Goal: Information Seeking & Learning: Learn about a topic

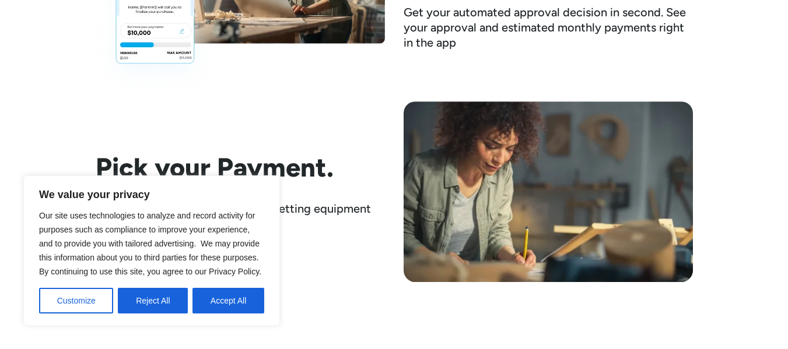
scroll to position [1867, 0]
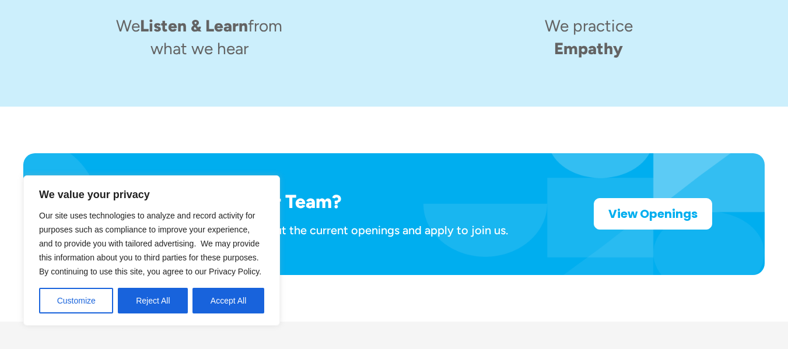
scroll to position [1974, 0]
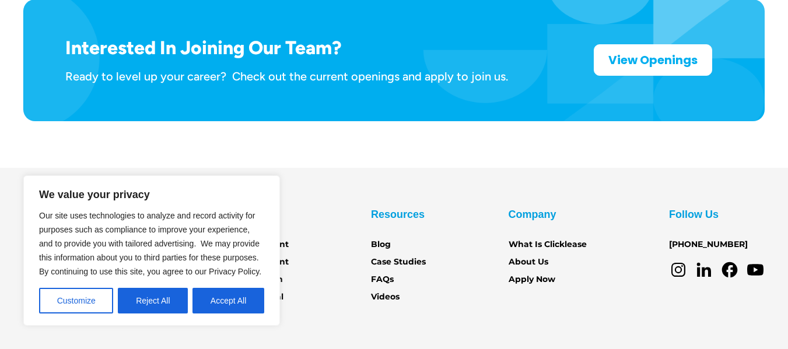
click at [415, 278] on section "Services Get Equipment Sell Equipment Account login Partner Portal Resources Bl…" at bounding box center [394, 283] width 788 height 230
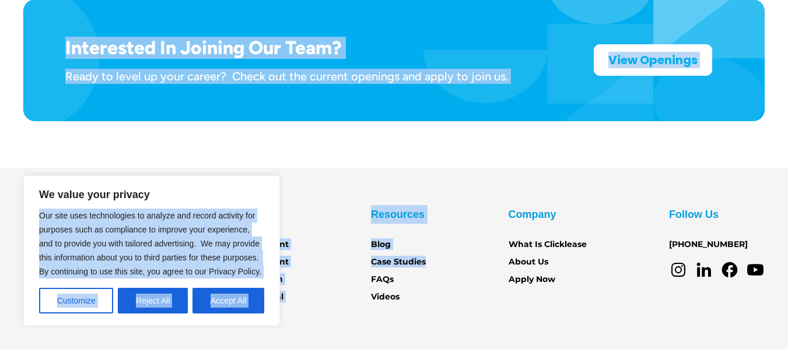
drag, startPoint x: 191, startPoint y: 192, endPoint x: 440, endPoint y: 204, distance: 249.4
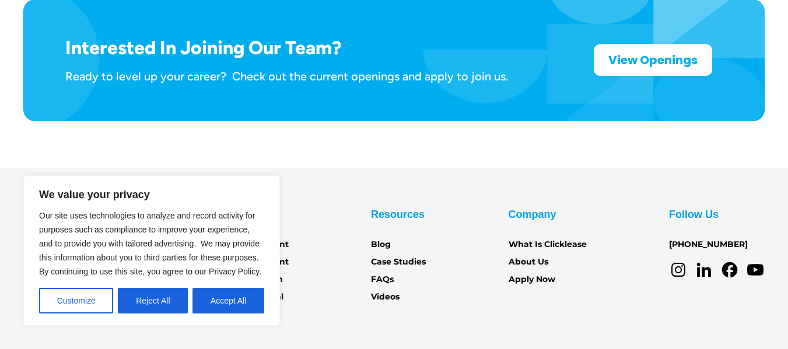
click at [331, 278] on section "Services Get Equipment Sell Equipment Account login Partner Portal Resources Bl…" at bounding box center [394, 283] width 788 height 230
click at [221, 297] on button "Accept All" at bounding box center [229, 301] width 72 height 26
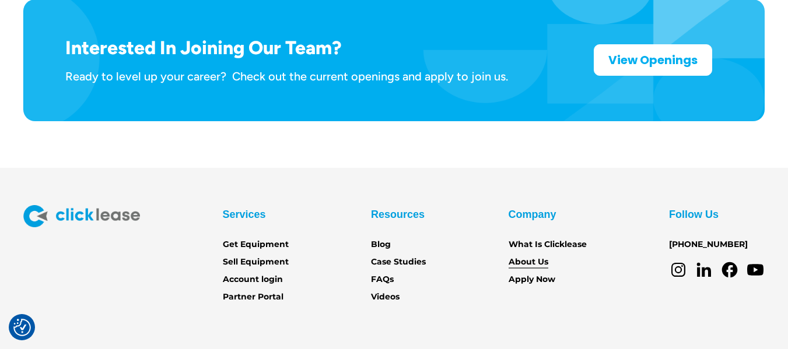
click at [519, 256] on link "About Us" at bounding box center [529, 262] width 40 height 13
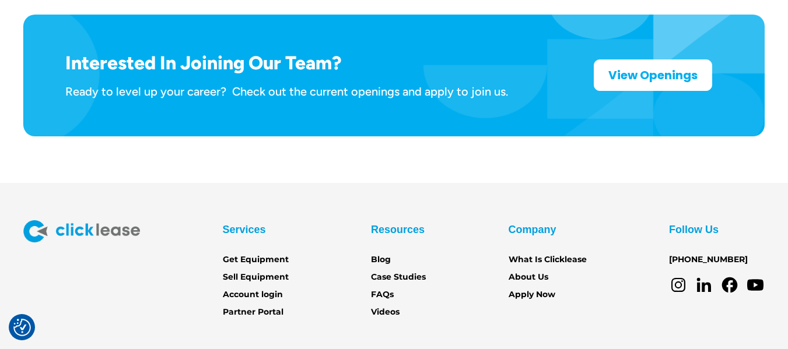
scroll to position [1974, 0]
